Goal: Navigation & Orientation: Find specific page/section

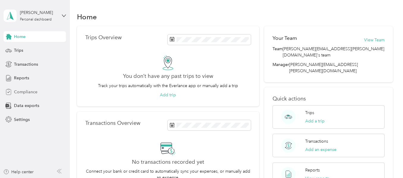
click at [42, 87] on div "Compliance" at bounding box center [35, 92] width 62 height 11
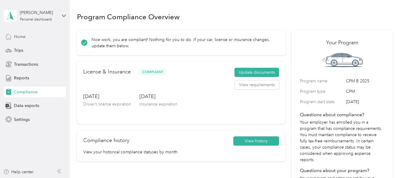
click at [45, 34] on div "Home" at bounding box center [35, 36] width 62 height 11
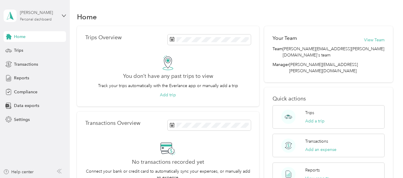
click at [46, 17] on div "[PERSON_NAME] Personal dashboard" at bounding box center [38, 16] width 37 height 12
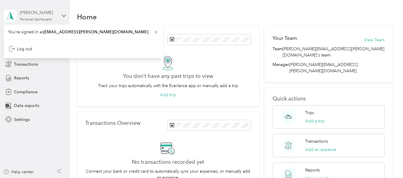
click at [46, 17] on div "[PERSON_NAME] Personal dashboard" at bounding box center [38, 16] width 37 height 12
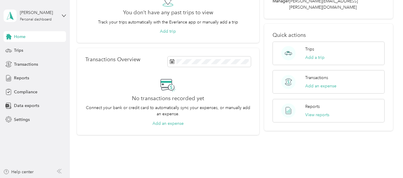
scroll to position [82, 0]
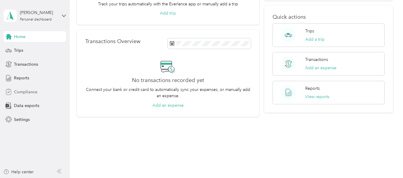
click at [34, 91] on span "Compliance" at bounding box center [25, 92] width 23 height 6
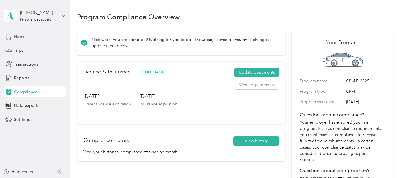
click at [8, 36] on icon at bounding box center [8, 36] width 7 height 7
